Goal: Navigation & Orientation: Understand site structure

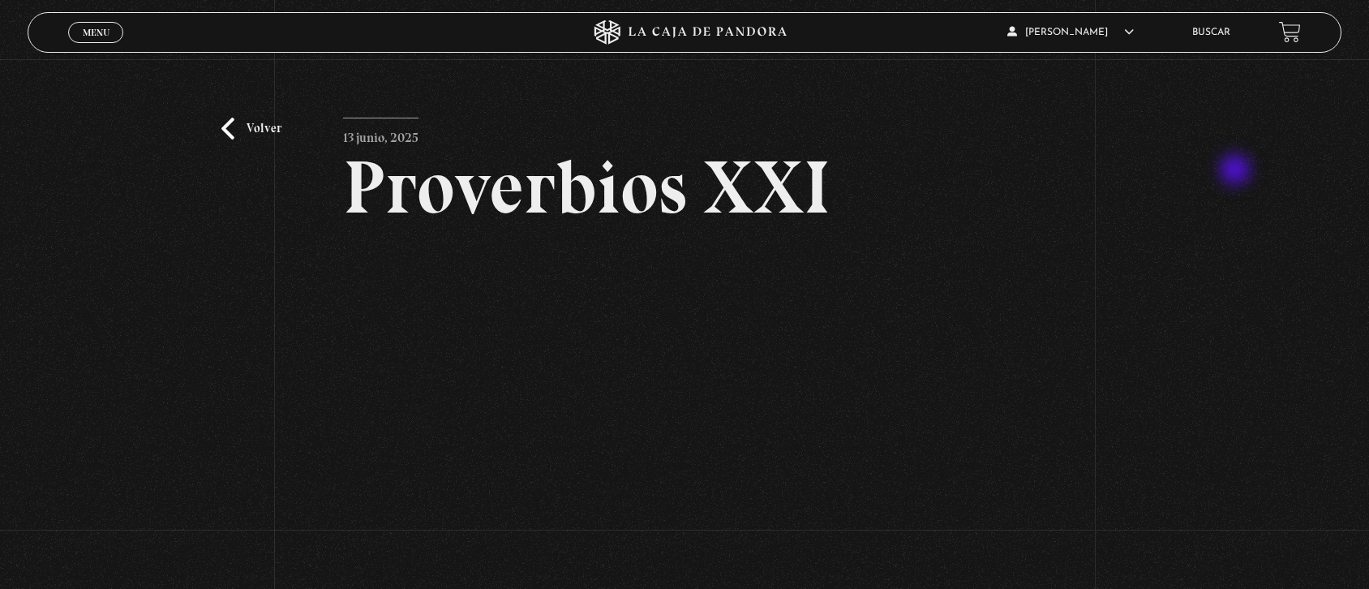
scroll to position [179, 0]
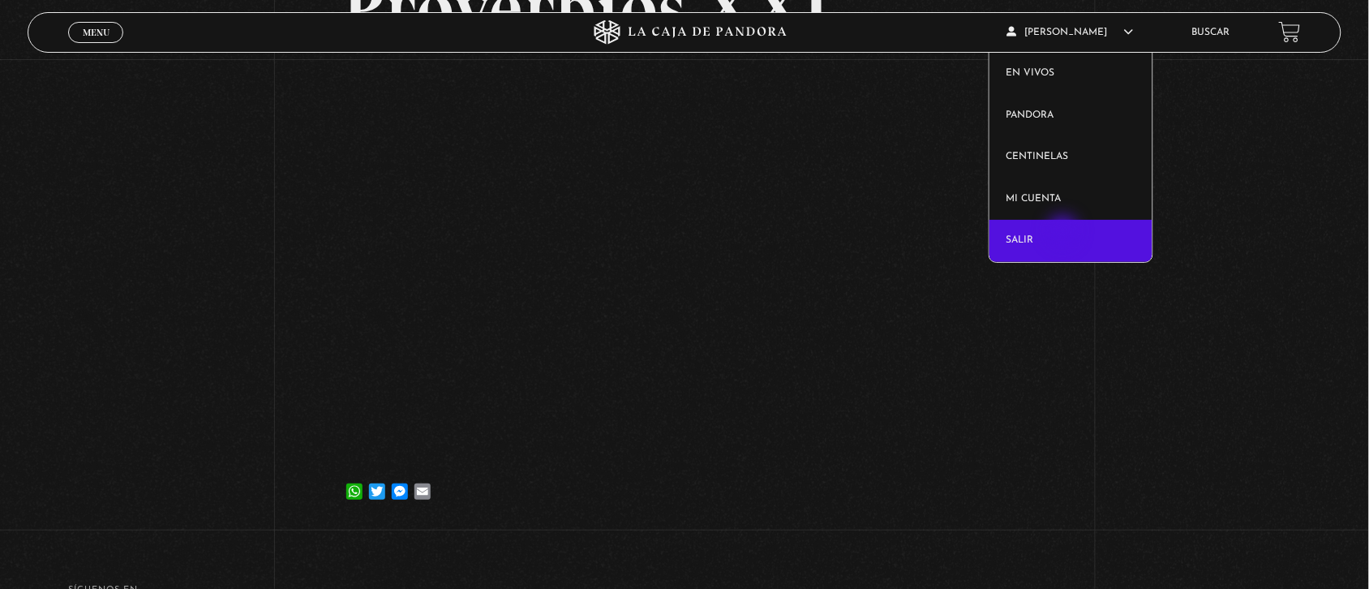
click at [1065, 233] on link "Salir" at bounding box center [1070, 241] width 163 height 42
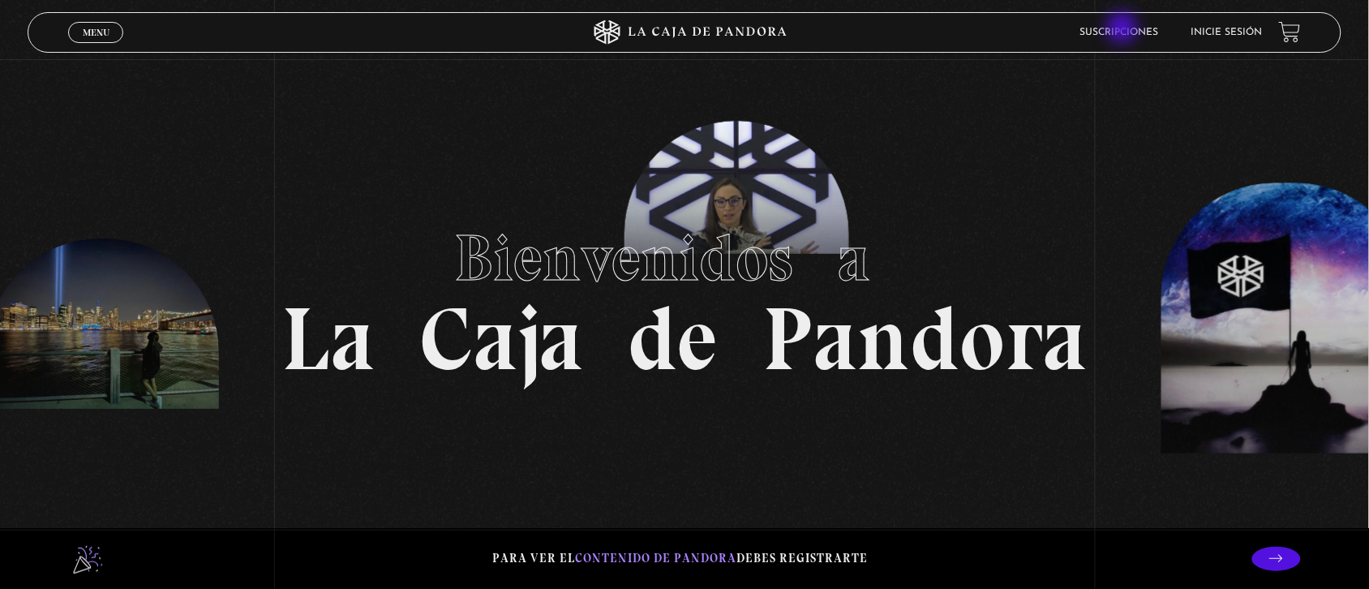
click at [1124, 29] on link "Suscripciones" at bounding box center [1119, 33] width 79 height 10
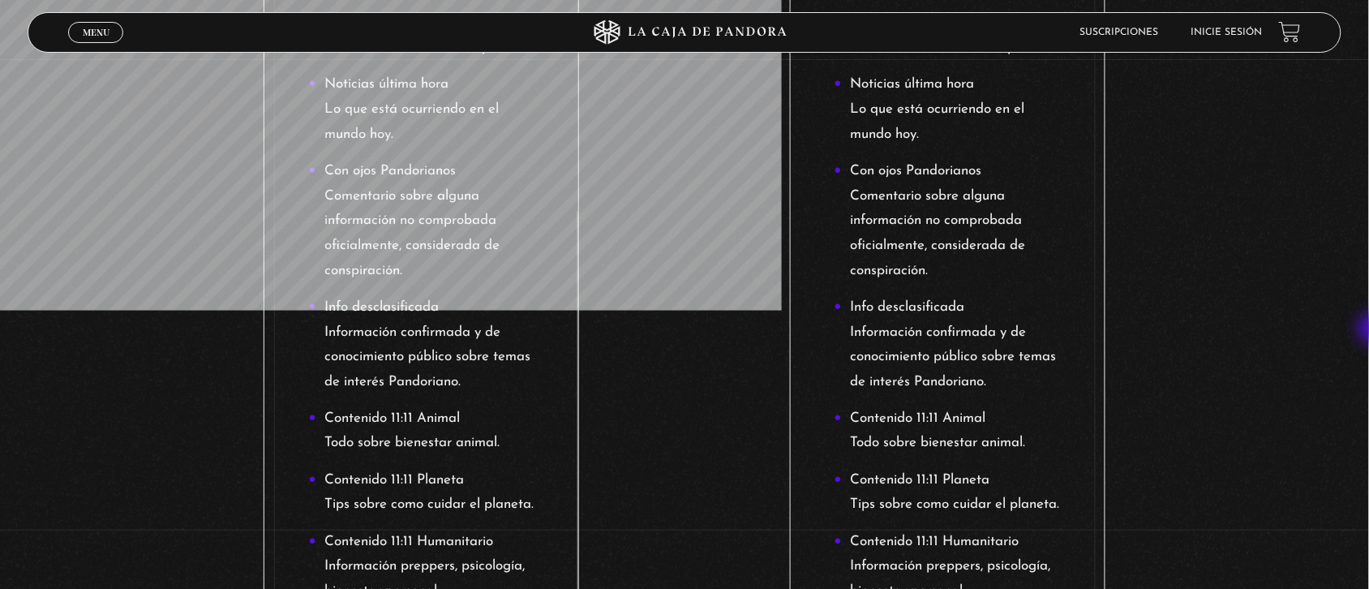
scroll to position [504, 0]
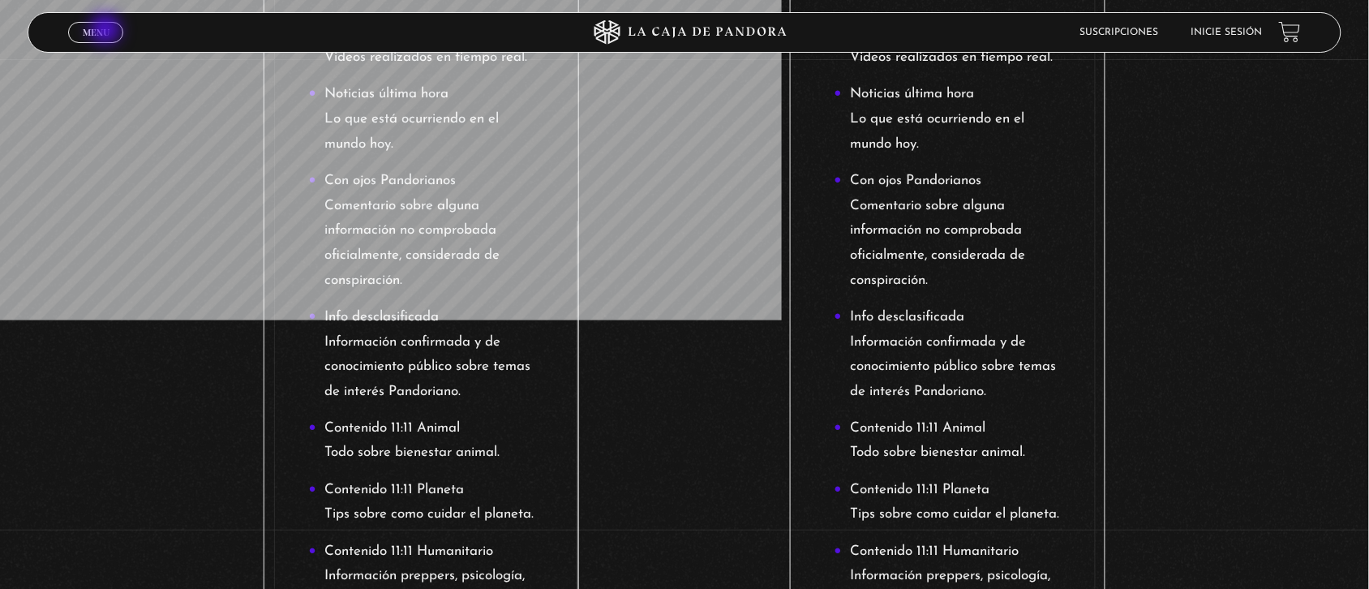
click at [107, 31] on span "Menu" at bounding box center [96, 33] width 27 height 10
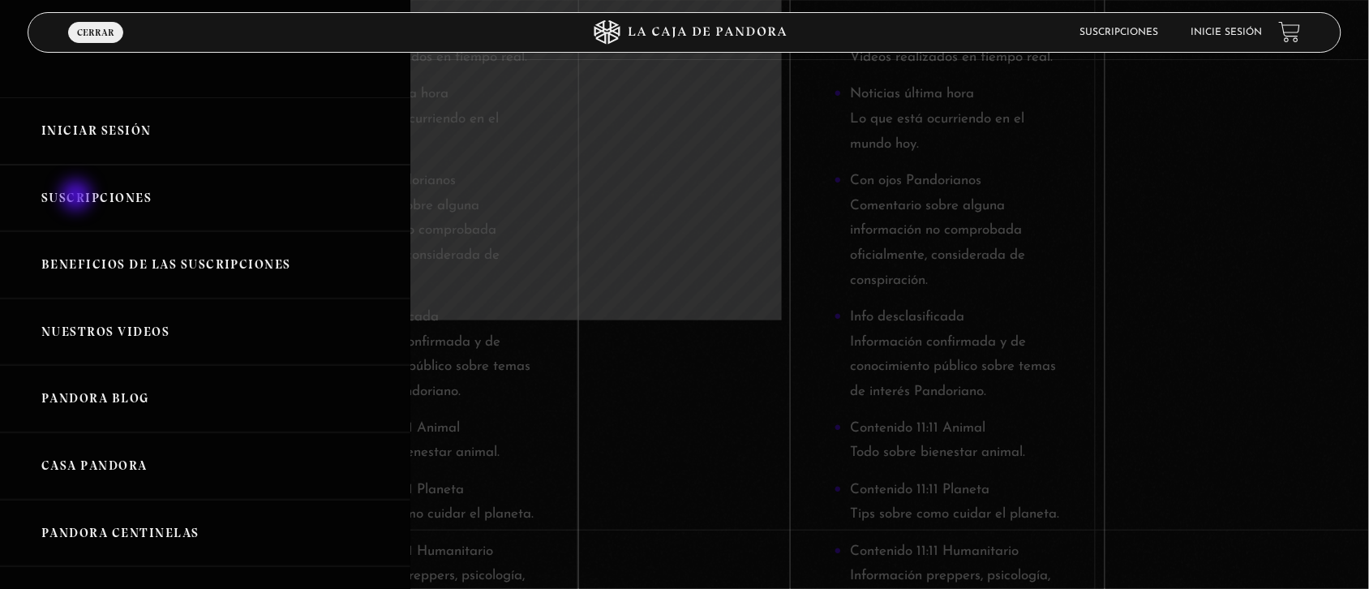
click at [78, 197] on link "Suscripciones" at bounding box center [205, 198] width 410 height 67
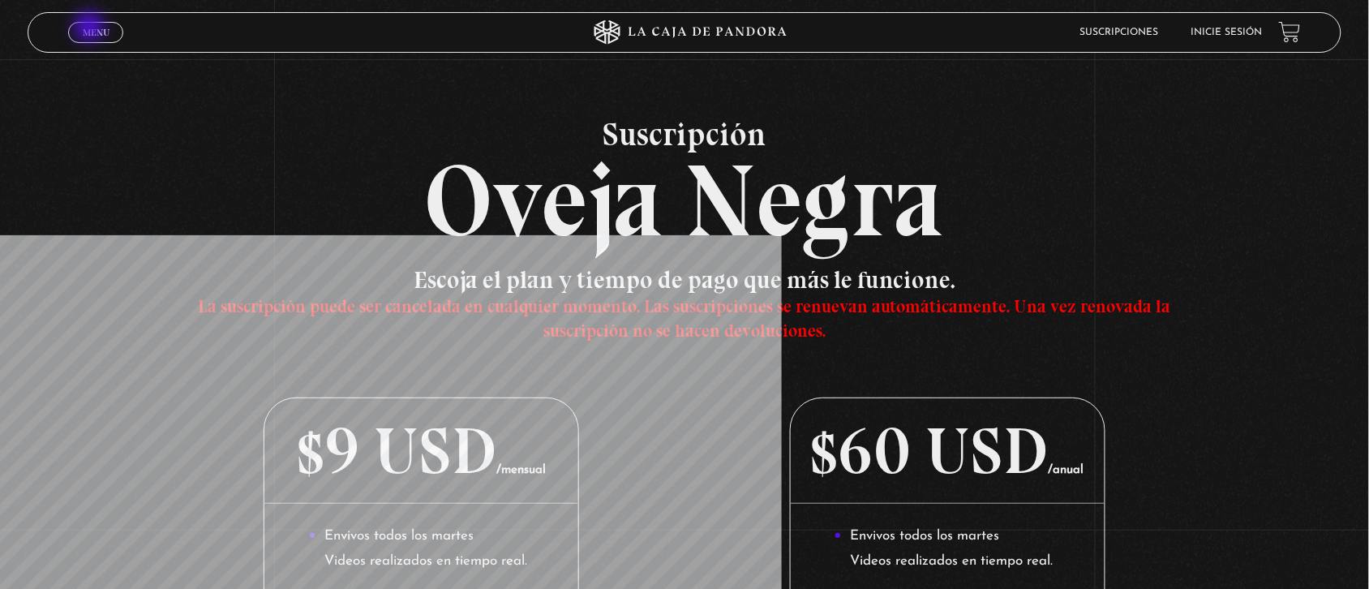
click at [91, 28] on span "Menu" at bounding box center [96, 33] width 27 height 10
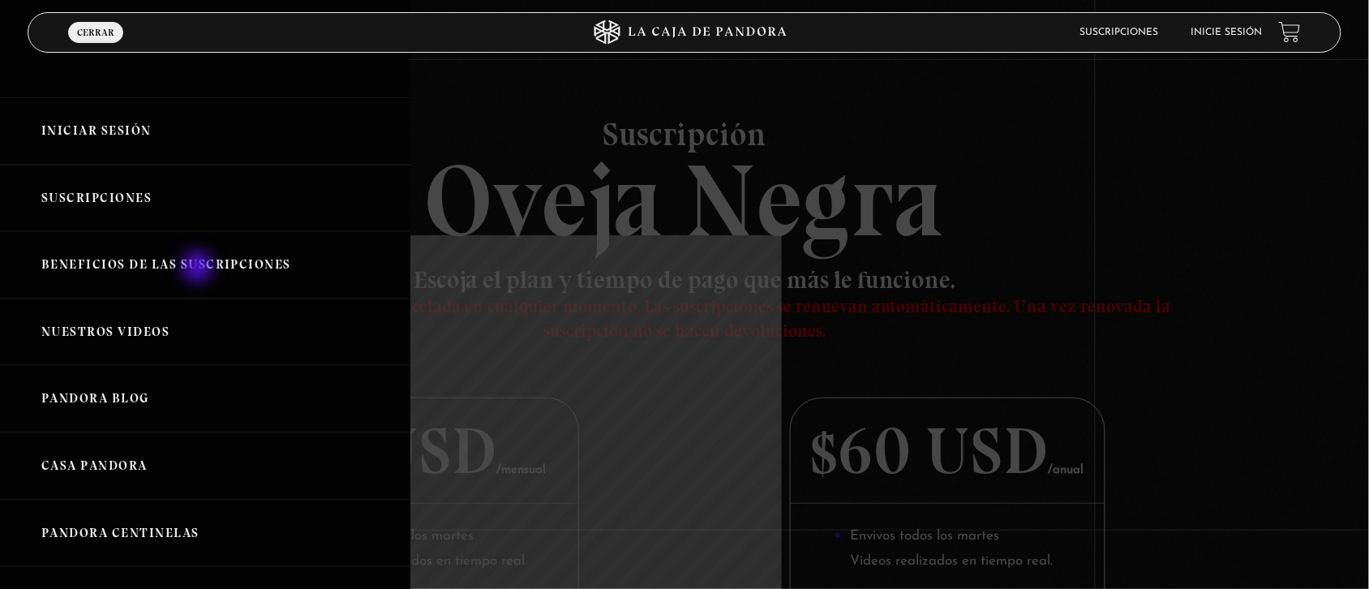
click at [199, 268] on link "Beneficios de las suscripciones" at bounding box center [205, 264] width 410 height 67
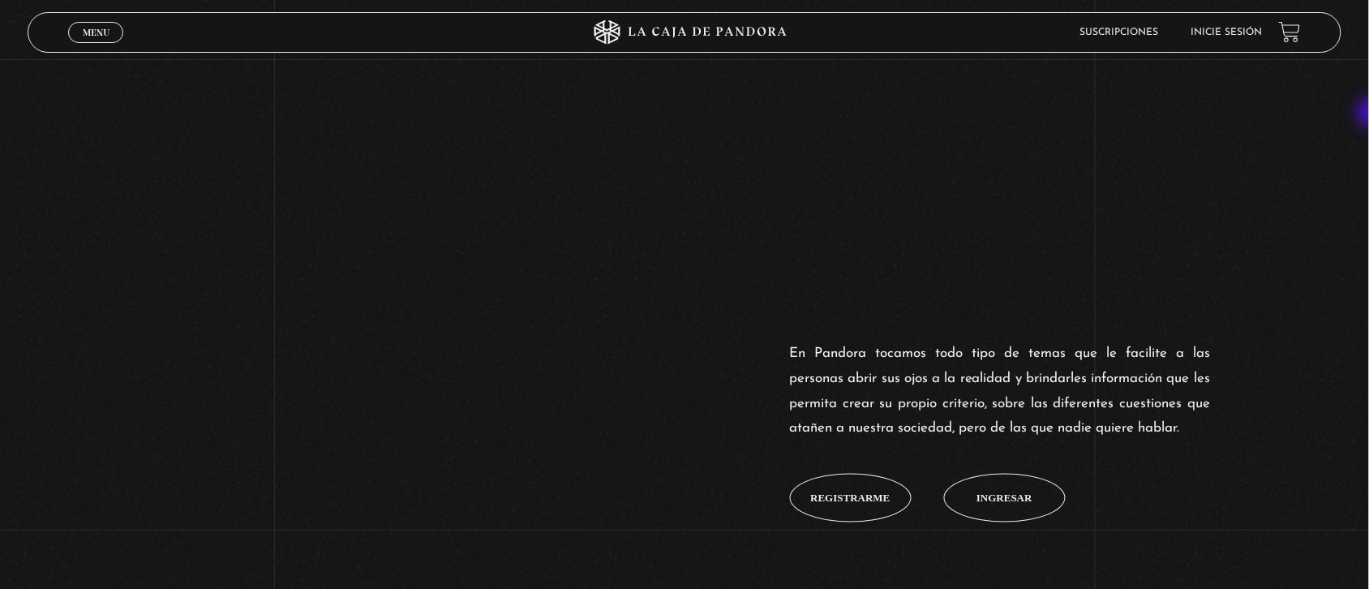
scroll to position [384, 0]
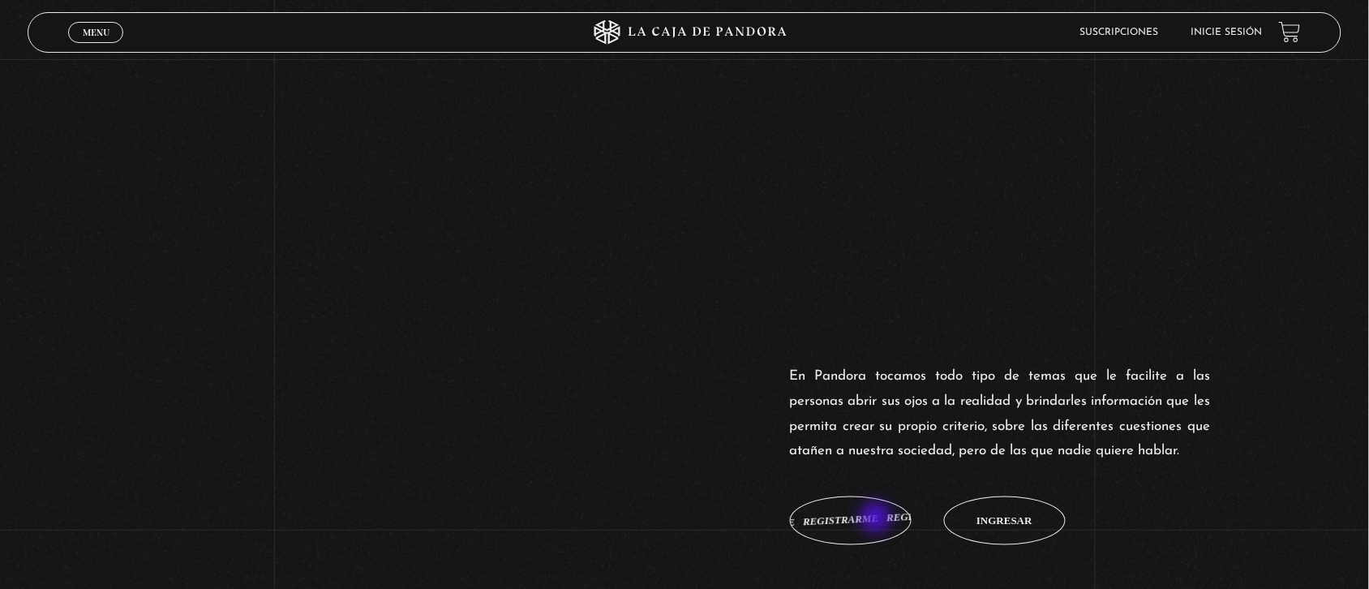
click at [877, 519] on span "Registrarme" at bounding box center [850, 520] width 79 height 11
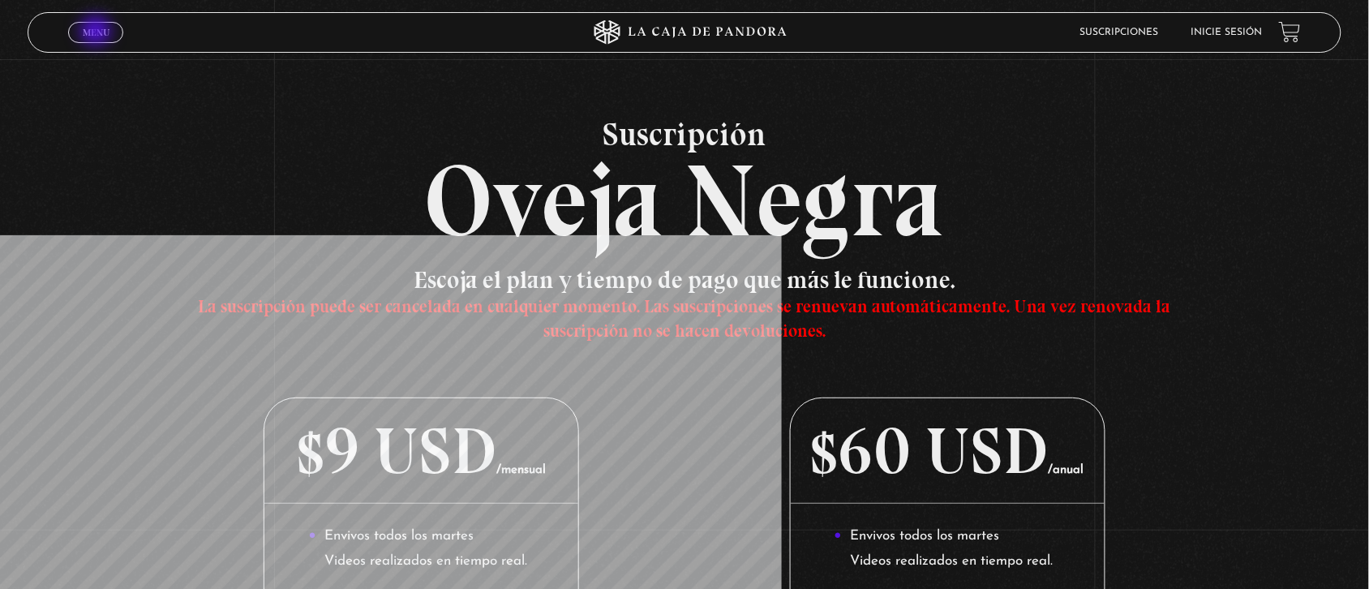
click at [97, 32] on span "Menu" at bounding box center [96, 33] width 27 height 10
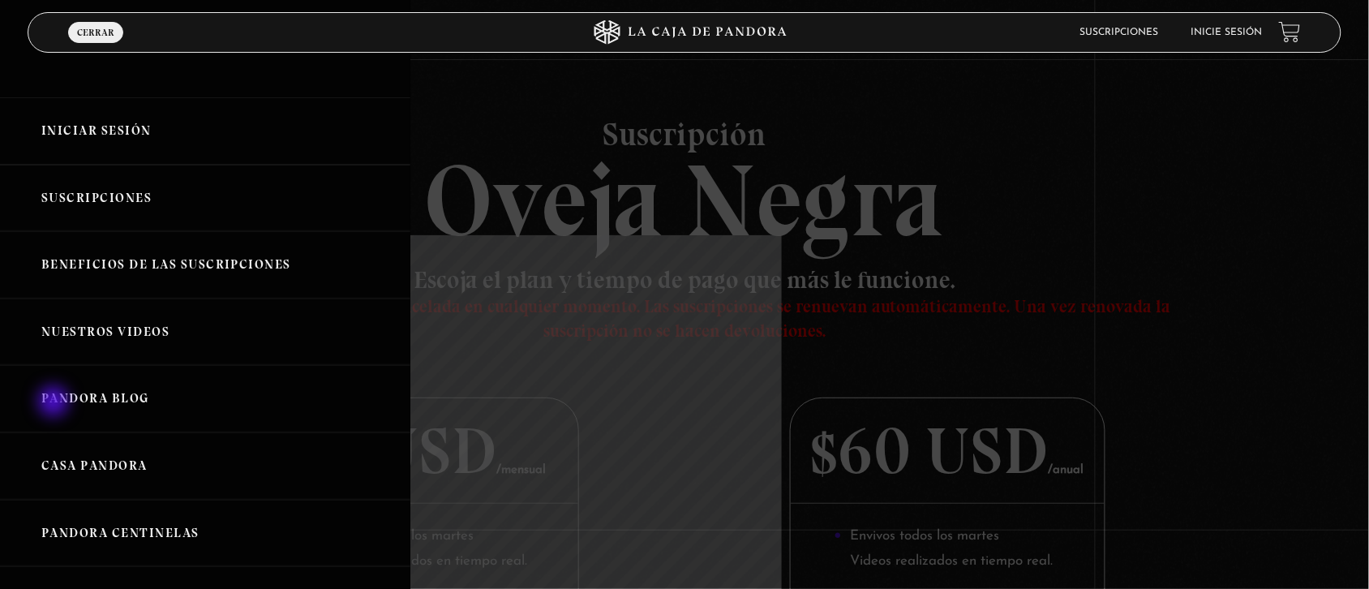
click at [55, 403] on link "Pandora Blog" at bounding box center [205, 398] width 410 height 67
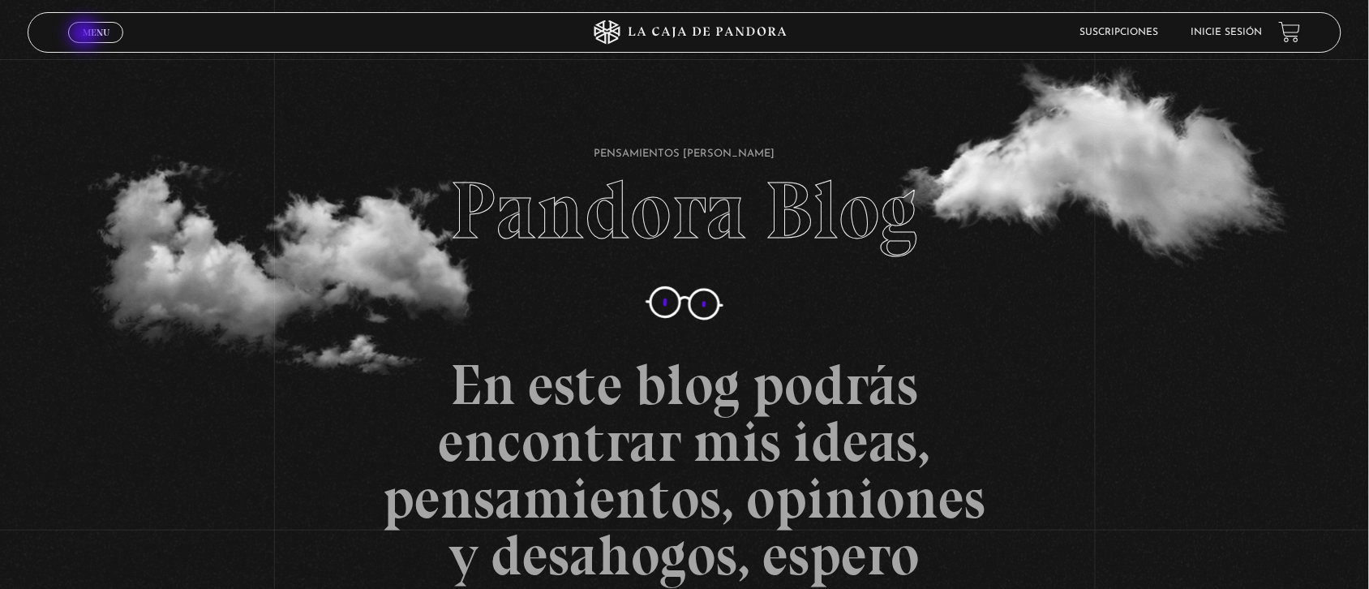
click at [86, 35] on span "Menu" at bounding box center [96, 33] width 27 height 10
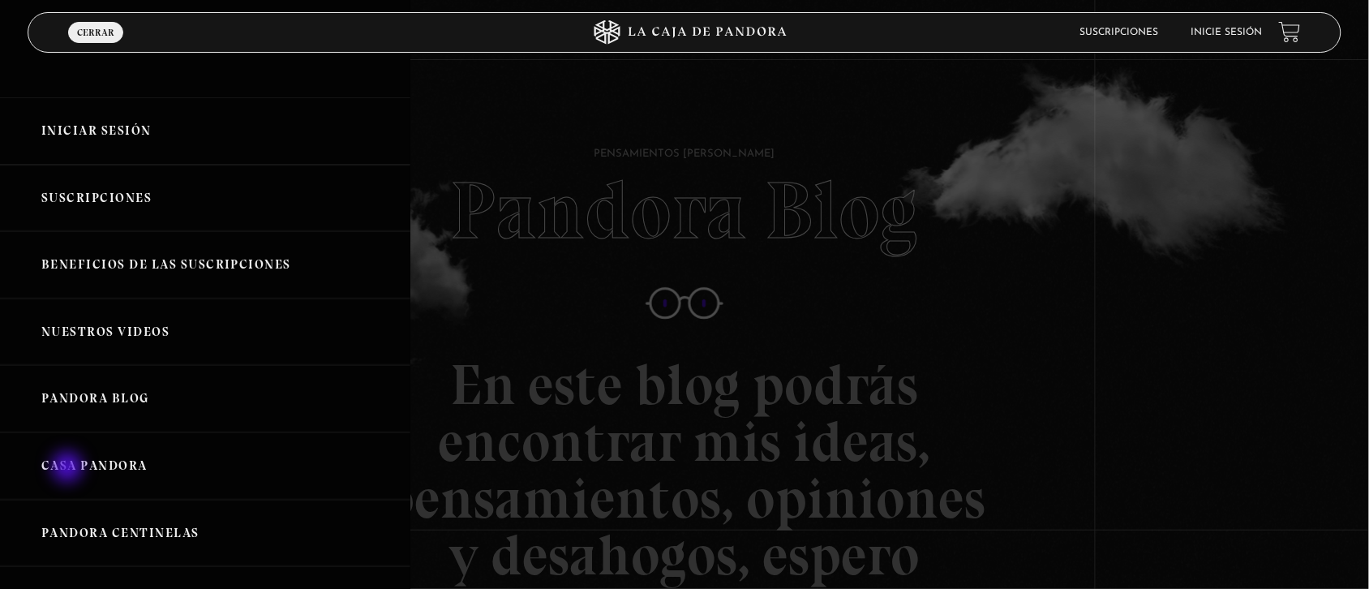
click at [69, 469] on link "Casa Pandora" at bounding box center [205, 465] width 410 height 67
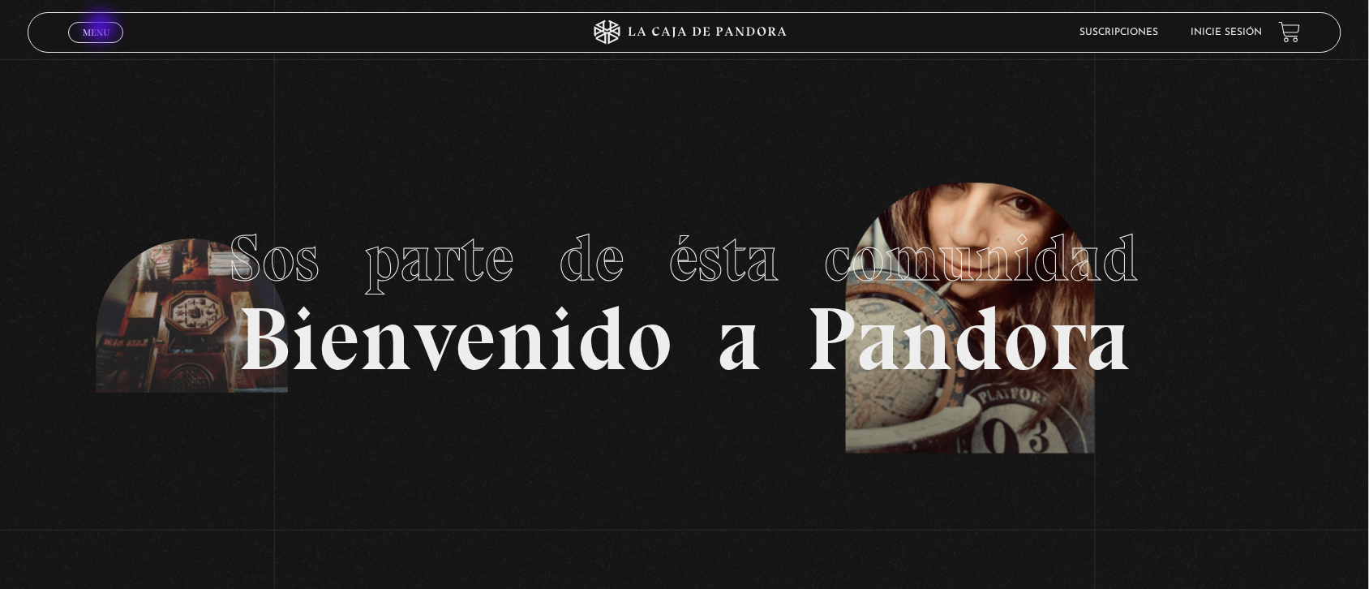
click at [102, 28] on span "Menu" at bounding box center [96, 33] width 27 height 10
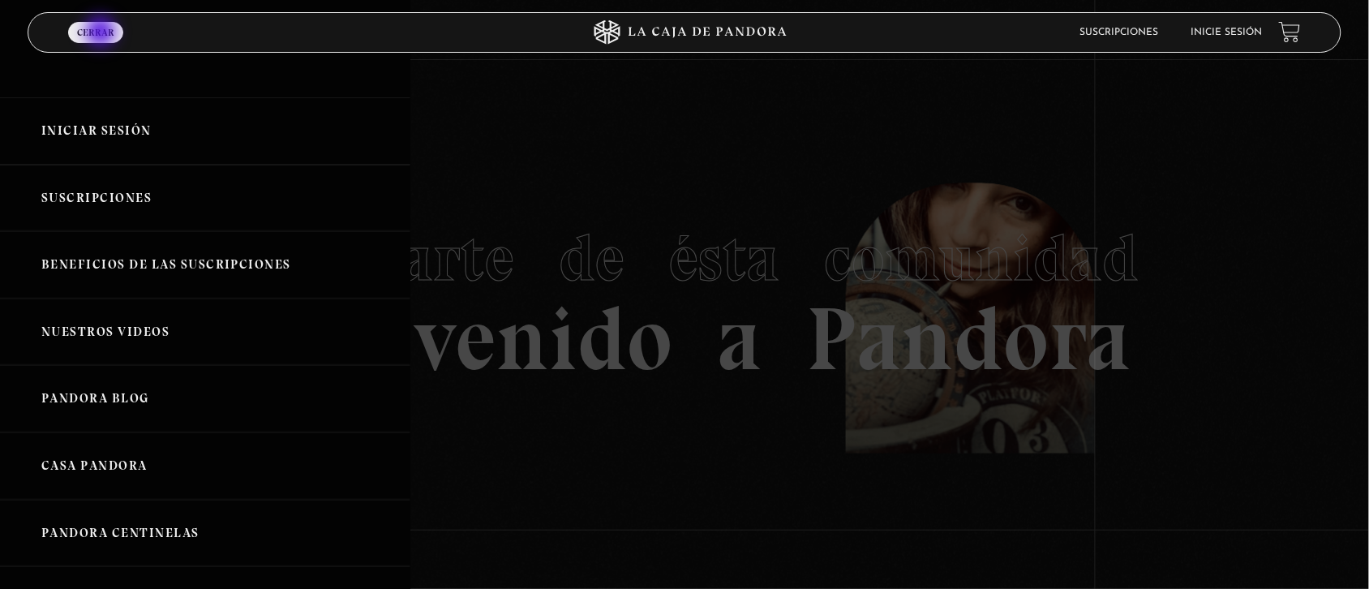
click at [102, 33] on span "Cerrar" at bounding box center [95, 33] width 37 height 10
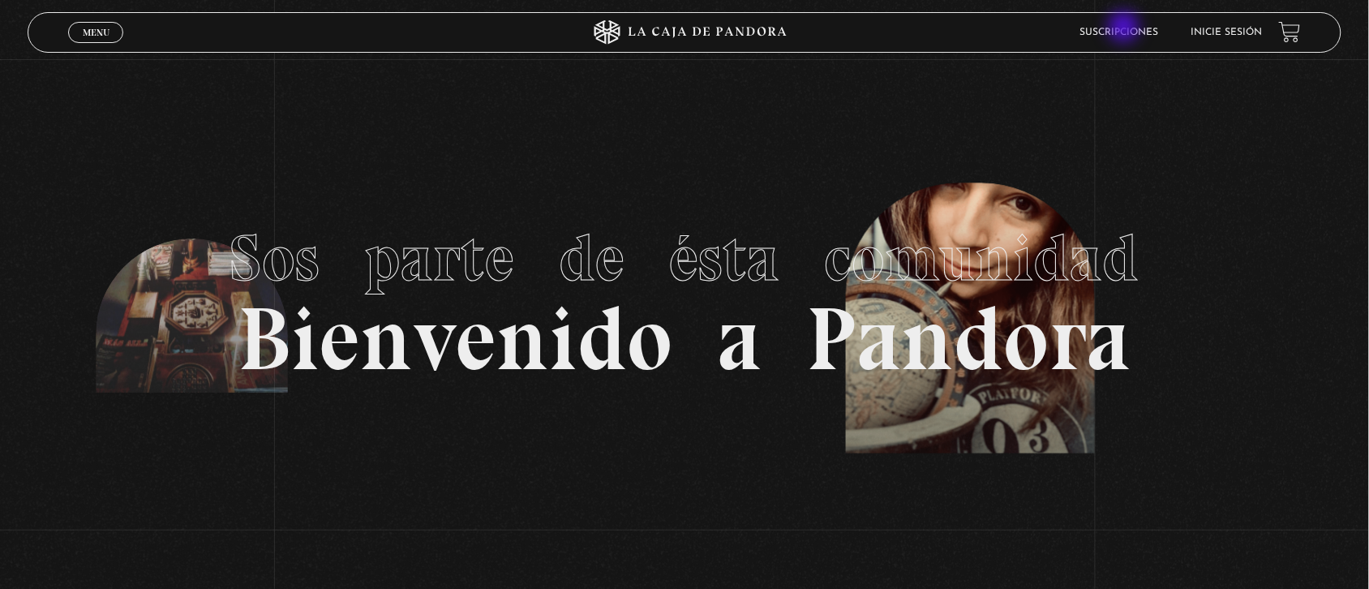
click at [1126, 28] on link "Suscripciones" at bounding box center [1119, 33] width 79 height 10
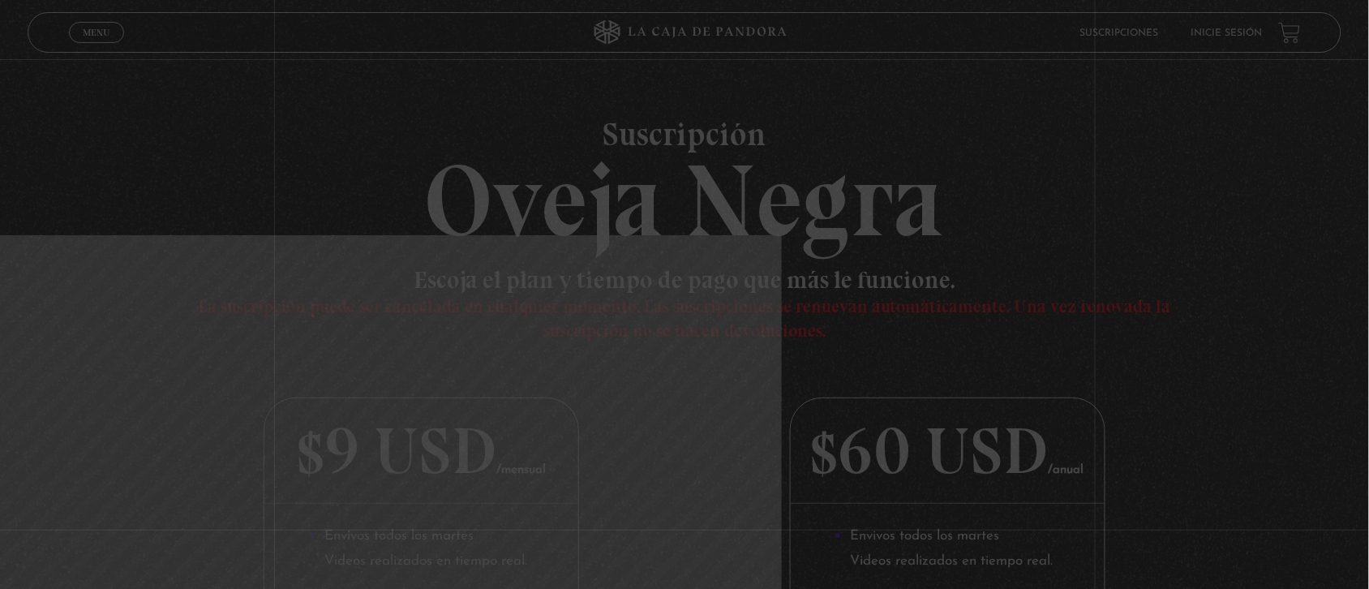
click at [1126, 28] on link "Suscripciones" at bounding box center [1119, 33] width 79 height 10
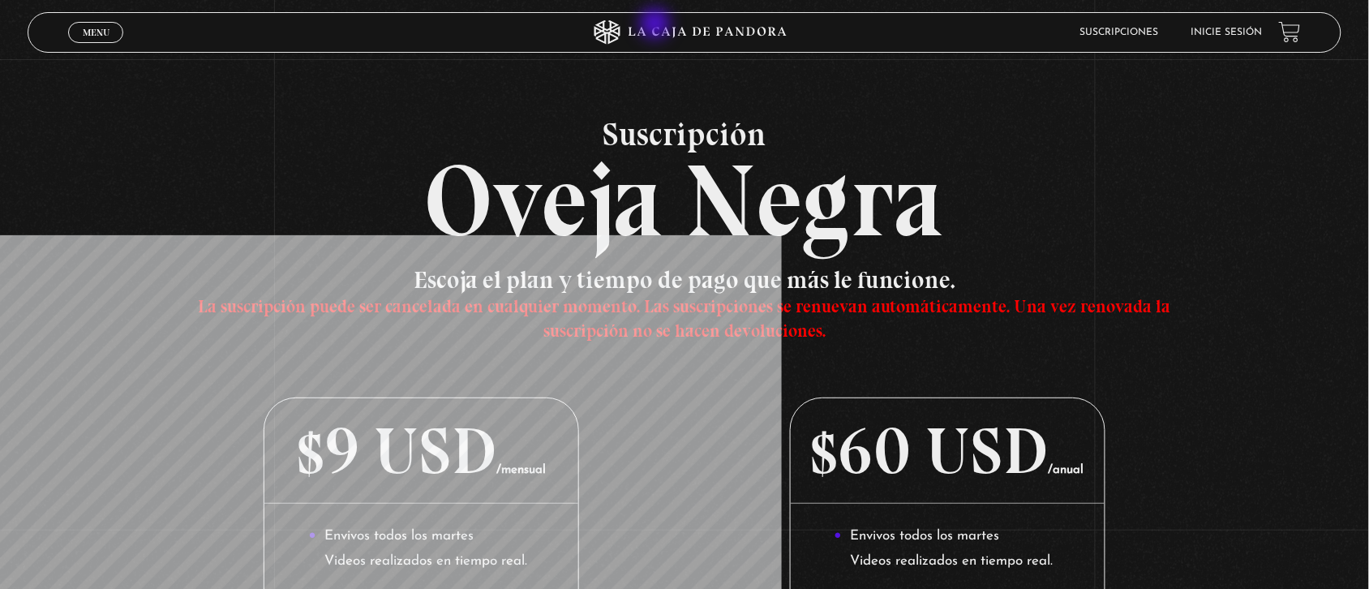
click at [657, 25] on icon at bounding box center [684, 32] width 410 height 24
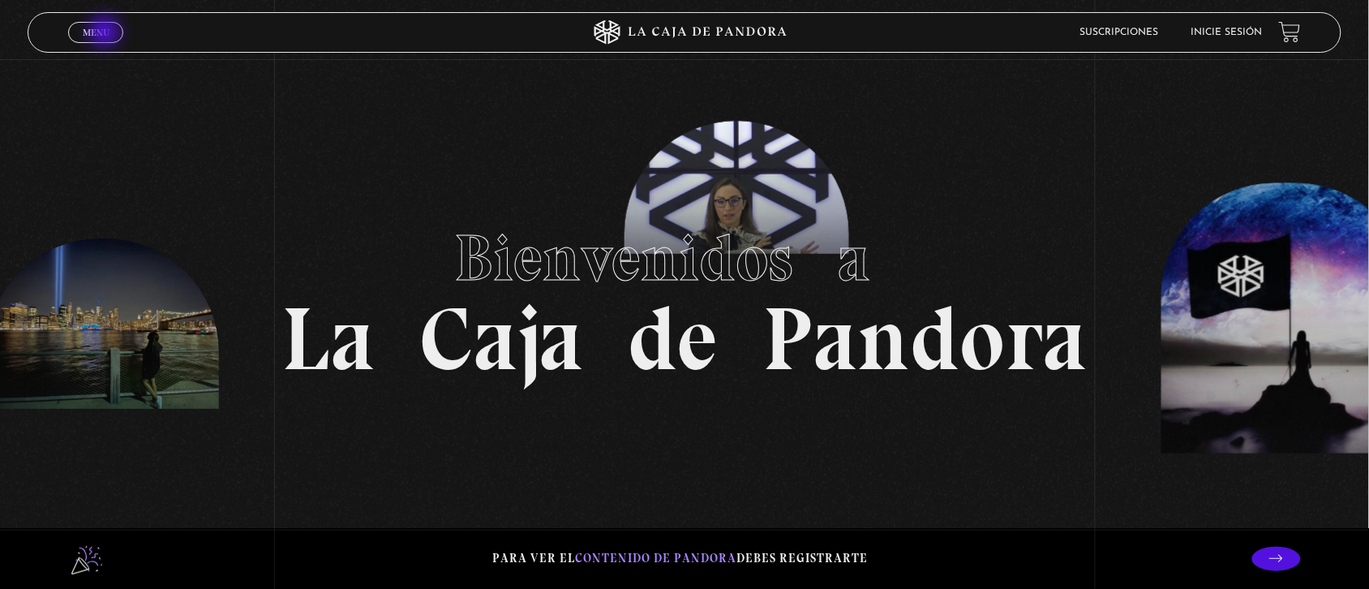
click at [106, 33] on span "Menu" at bounding box center [96, 33] width 27 height 10
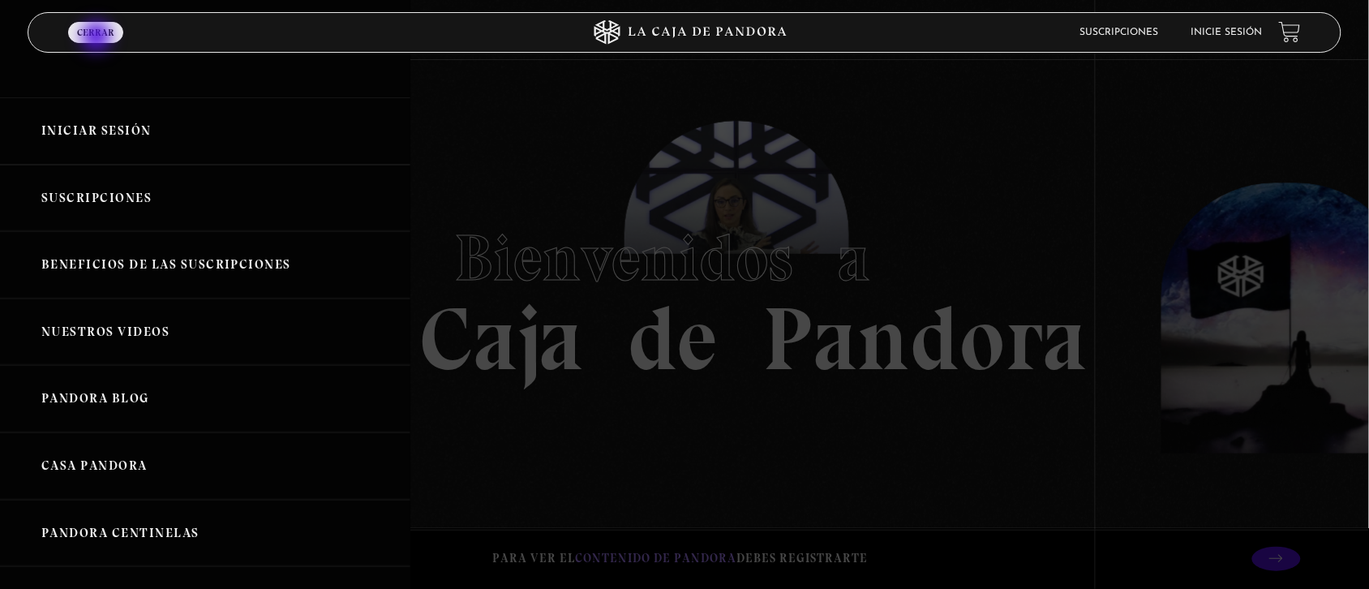
click at [98, 38] on link "Menu Cerrar" at bounding box center [95, 32] width 55 height 21
